Goal: Information Seeking & Learning: Find specific fact

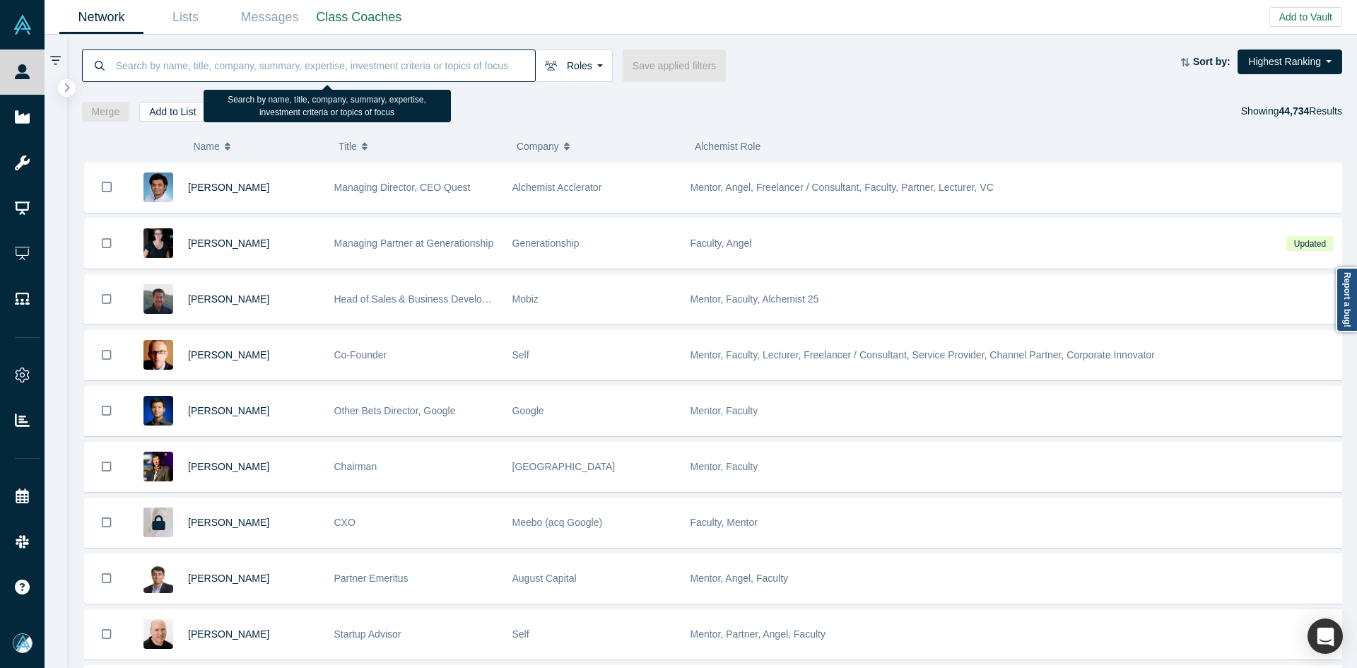
click at [353, 60] on input at bounding box center [324, 65] width 421 height 33
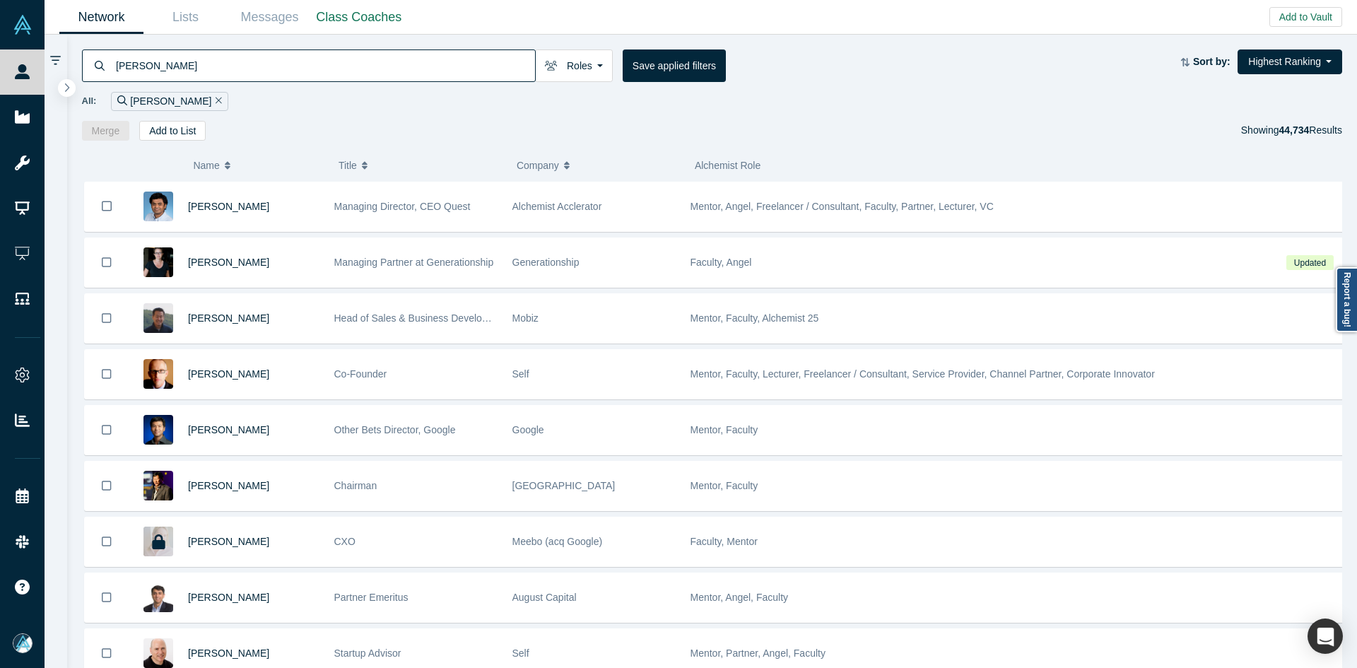
type input "[PERSON_NAME]"
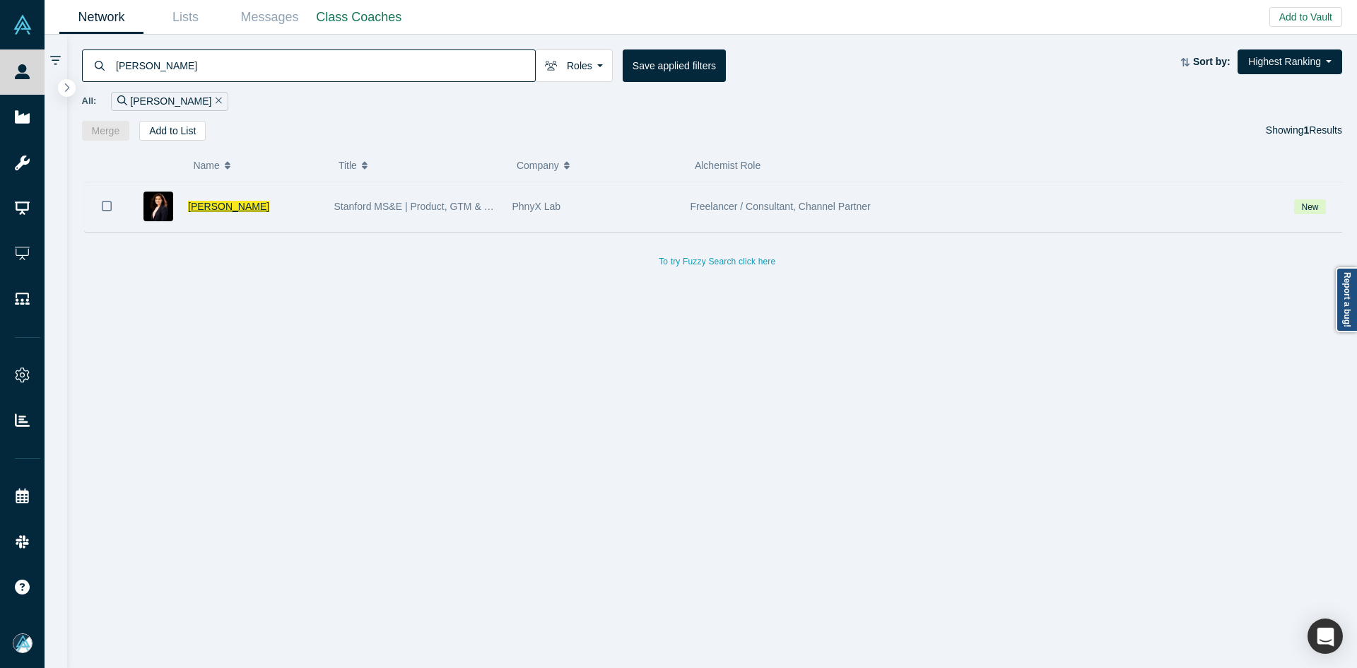
click at [204, 201] on span "[PERSON_NAME]" at bounding box center [228, 206] width 81 height 11
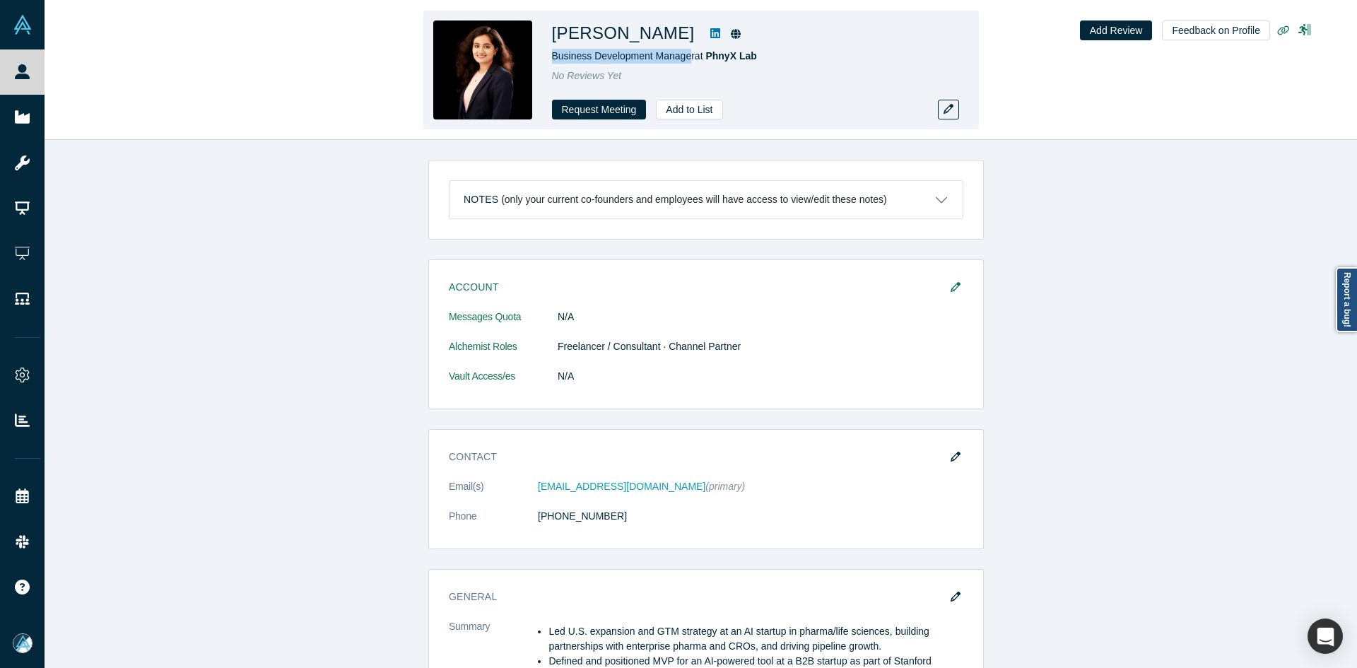
copy span "Business Development Manage"
drag, startPoint x: 689, startPoint y: 57, endPoint x: 551, endPoint y: 60, distance: 137.9
click at [552, 60] on span "Business Development Manager at [GEOGRAPHIC_DATA]" at bounding box center [654, 55] width 205 height 11
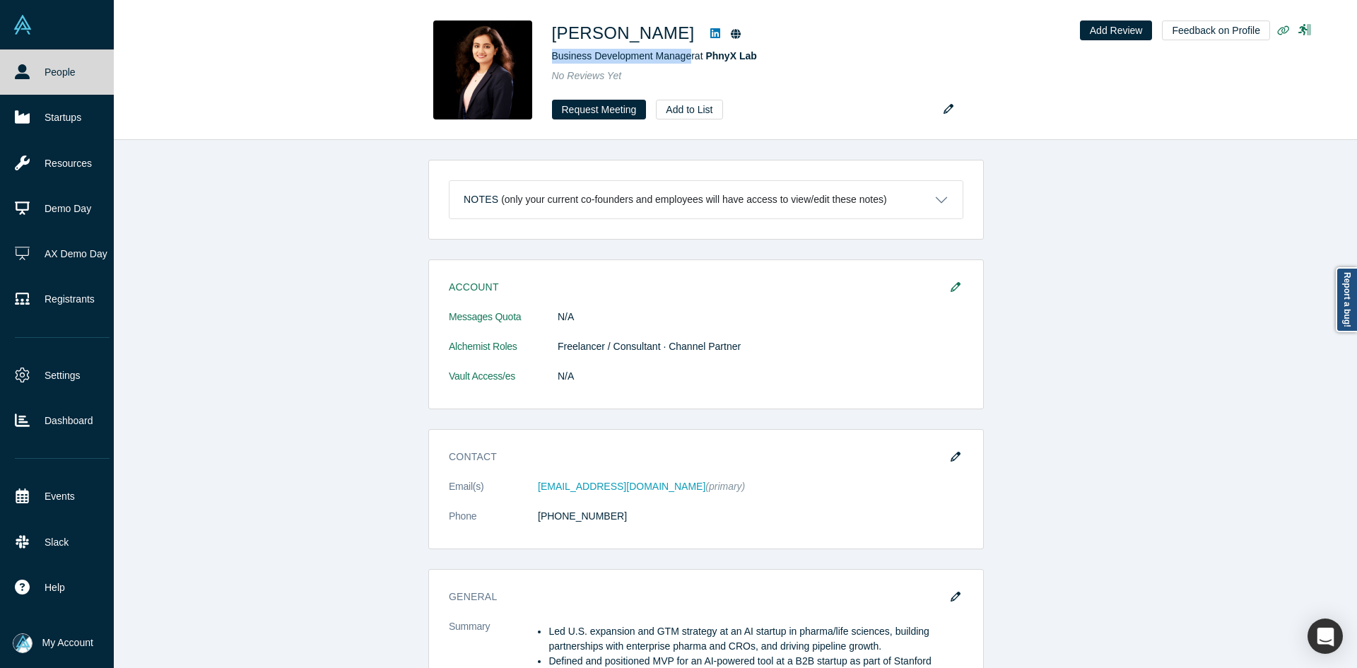
click at [36, 72] on link "People" at bounding box center [62, 71] width 124 height 45
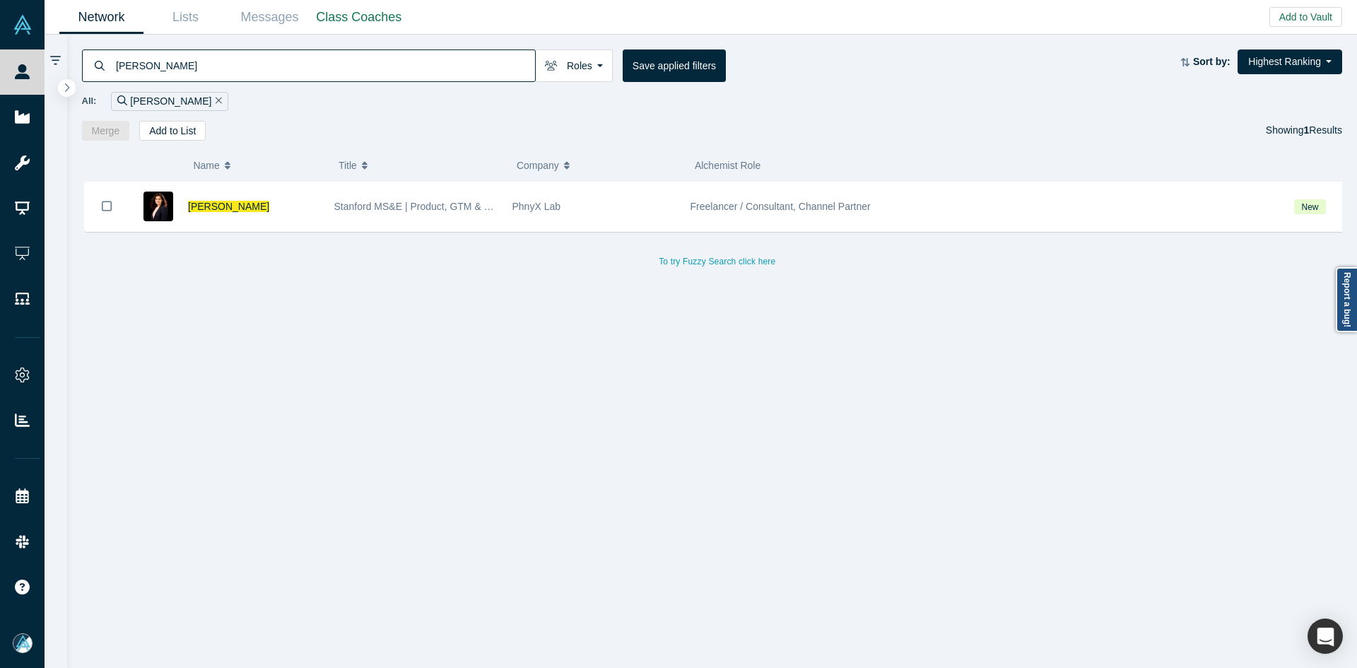
click at [310, 58] on input "[PERSON_NAME]" at bounding box center [324, 65] width 421 height 33
click at [309, 59] on input "[PERSON_NAME]" at bounding box center [324, 65] width 421 height 33
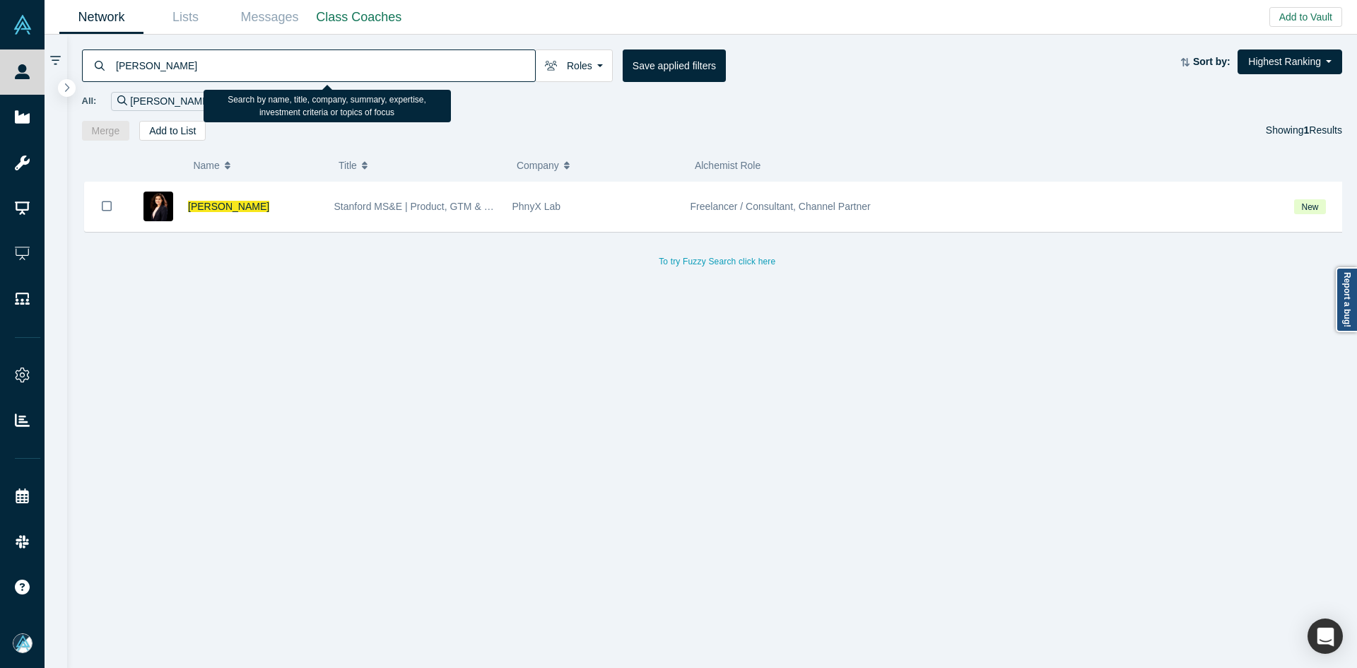
click at [309, 59] on input "[PERSON_NAME]" at bounding box center [324, 65] width 421 height 33
paste input "[PERSON_NAME]"
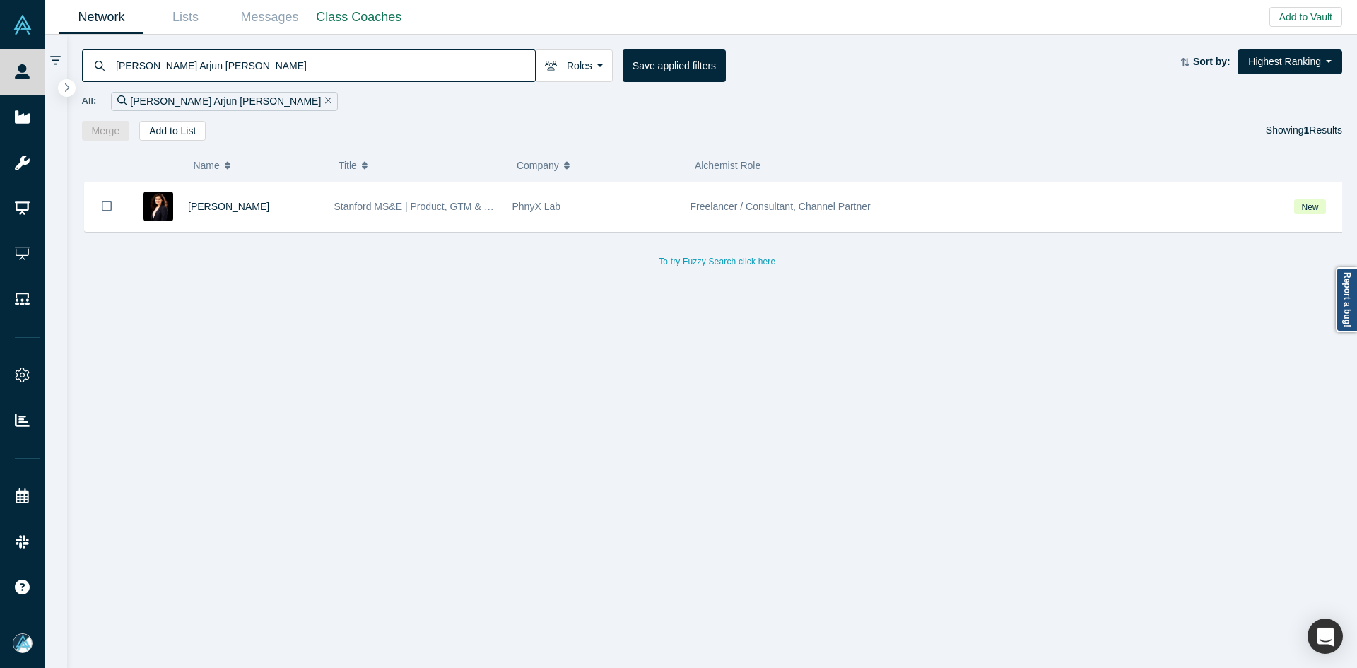
paste input
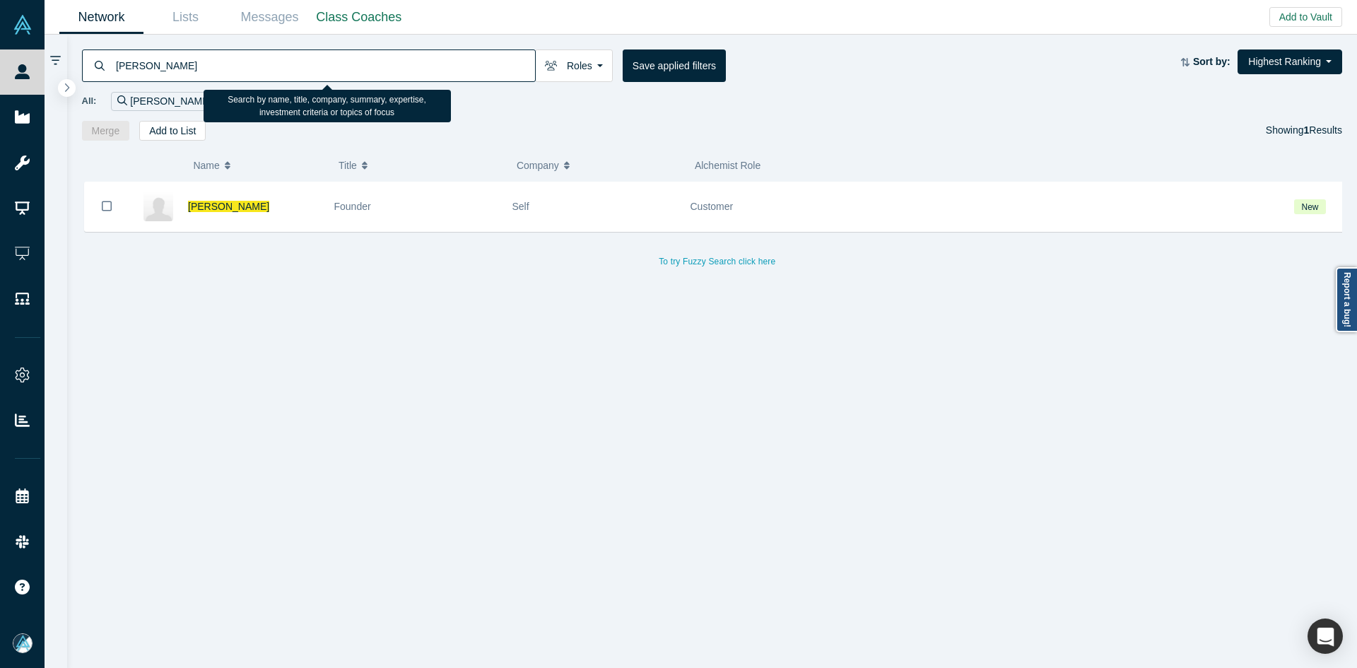
click at [175, 62] on input "[PERSON_NAME]" at bounding box center [324, 65] width 421 height 33
paste input "[PERSON_NAME]"
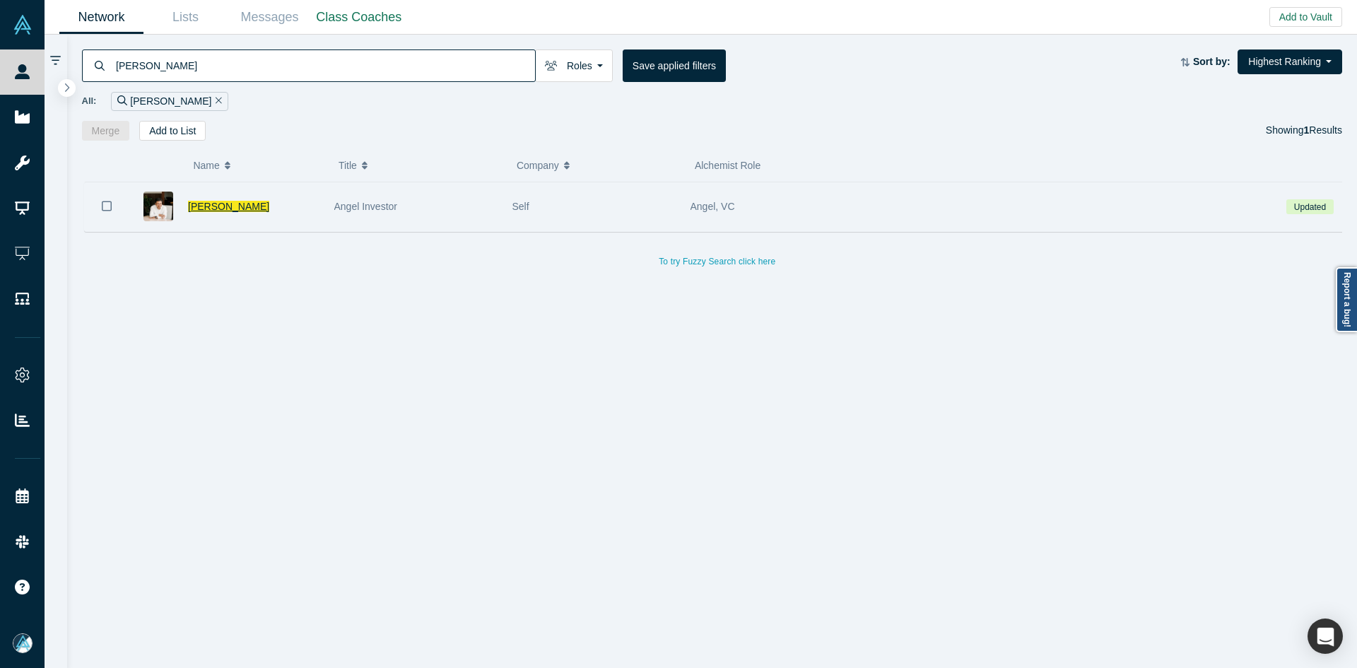
type input "[PERSON_NAME]"
click at [192, 202] on span "[PERSON_NAME]" at bounding box center [228, 206] width 81 height 11
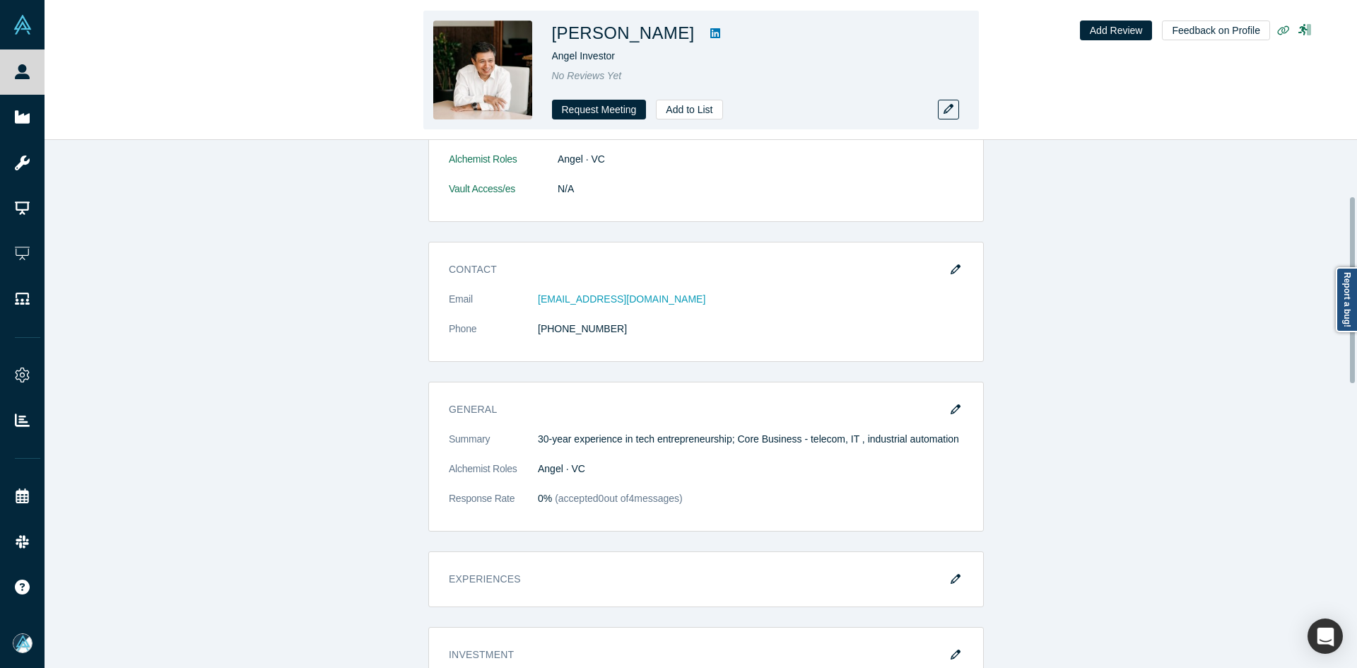
scroll to position [212, 0]
